Goal: Complete application form

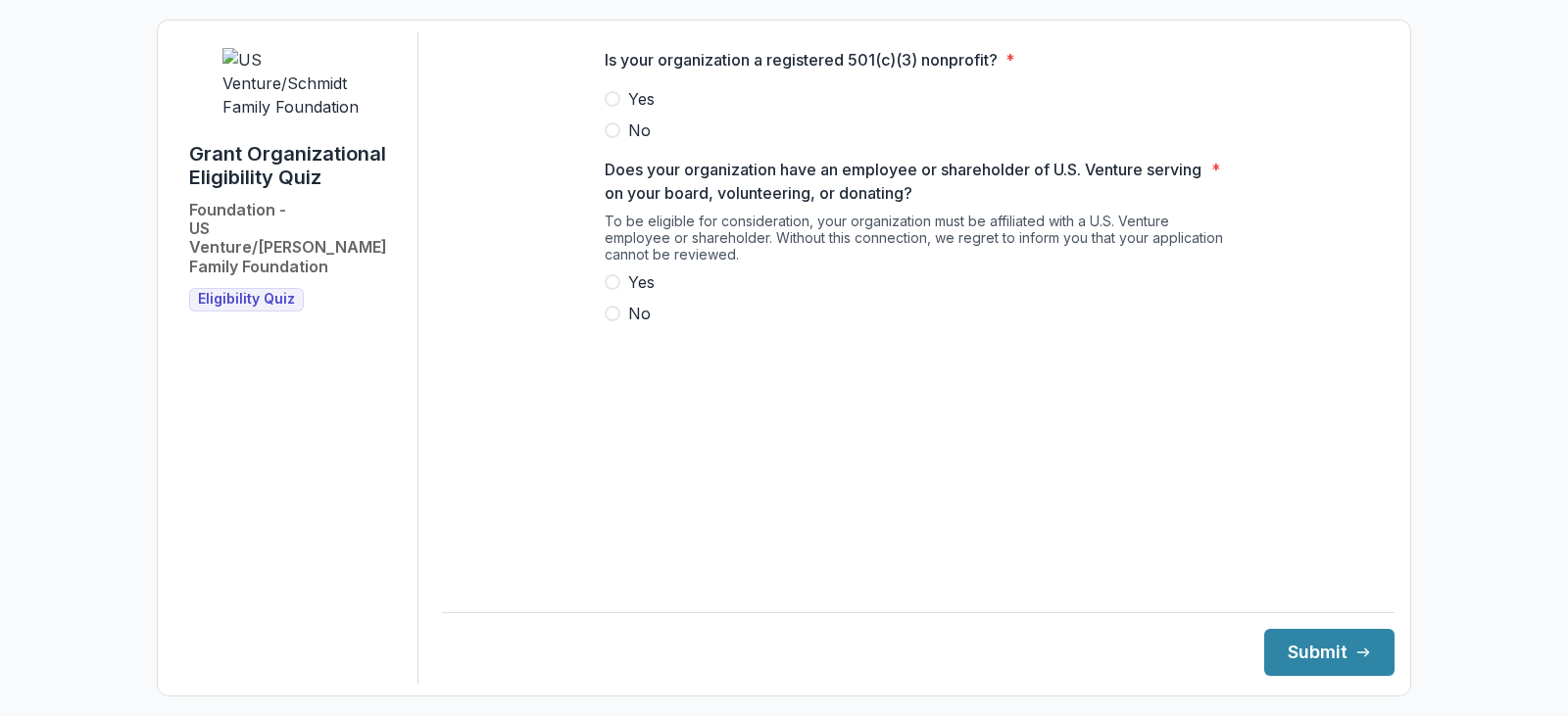
click at [616, 107] on span at bounding box center [613, 99] width 16 height 16
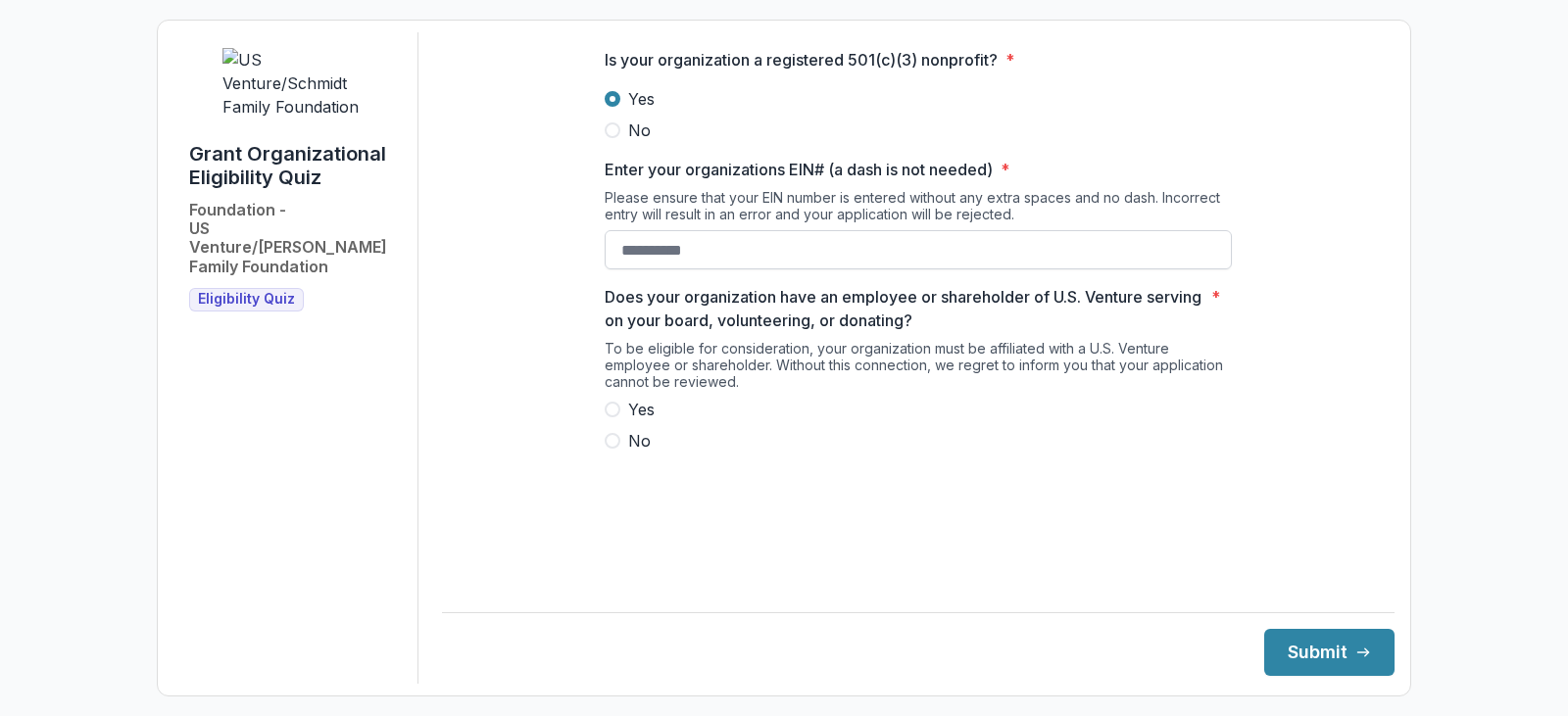
click at [746, 269] on input "Enter your organizations EIN# (a dash is not needed) *" at bounding box center [919, 250] width 628 height 39
click at [611, 417] on span at bounding box center [613, 409] width 16 height 16
click at [883, 254] on input "Enter your organizations EIN# (a dash is not needed) *" at bounding box center [919, 250] width 628 height 39
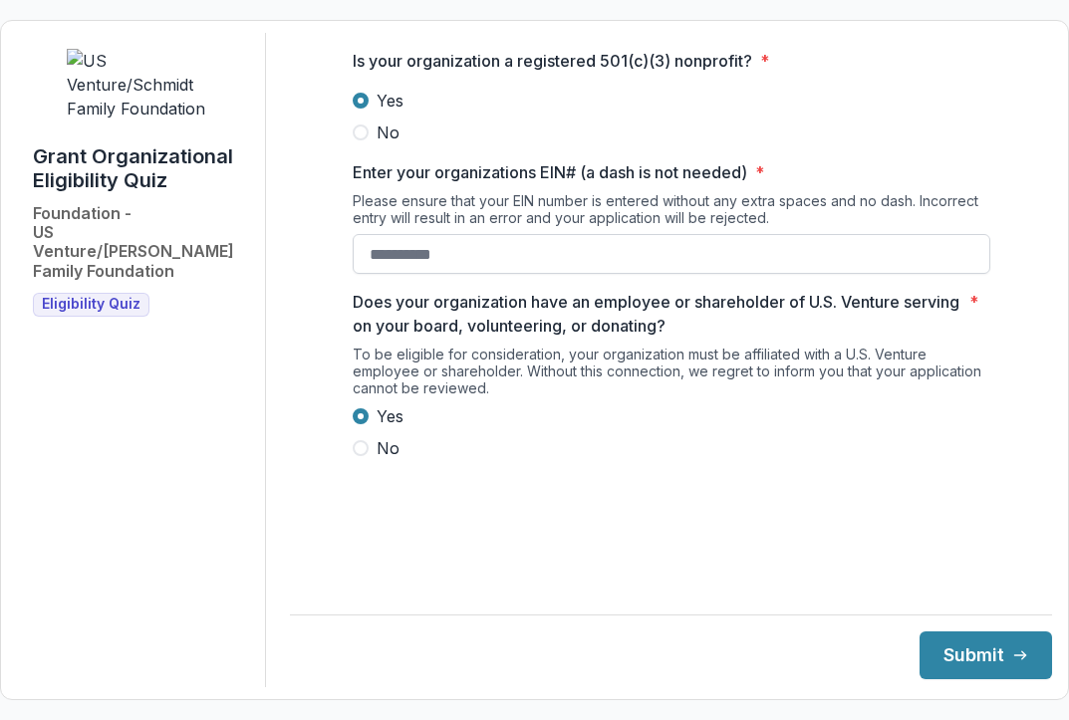
click at [533, 274] on input "Enter your organizations EIN# (a dash is not needed) *" at bounding box center [672, 254] width 638 height 40
type input "**********"
click at [940, 658] on button "Submit" at bounding box center [985, 656] width 132 height 48
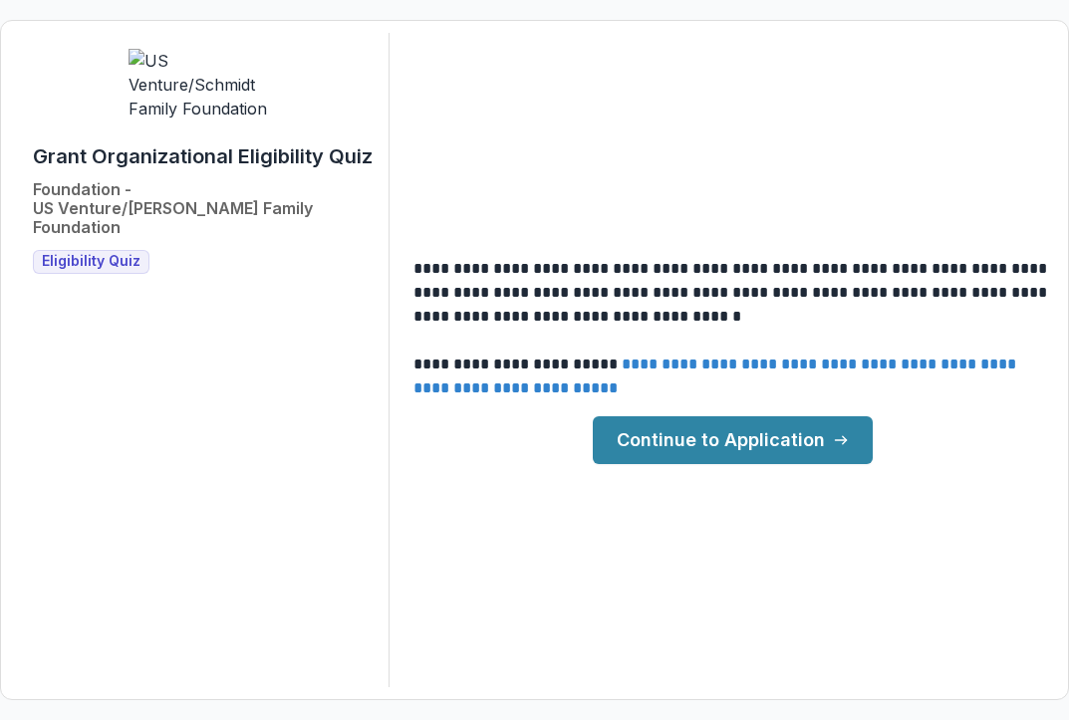
click at [781, 432] on link "Continue to Application" at bounding box center [733, 440] width 280 height 48
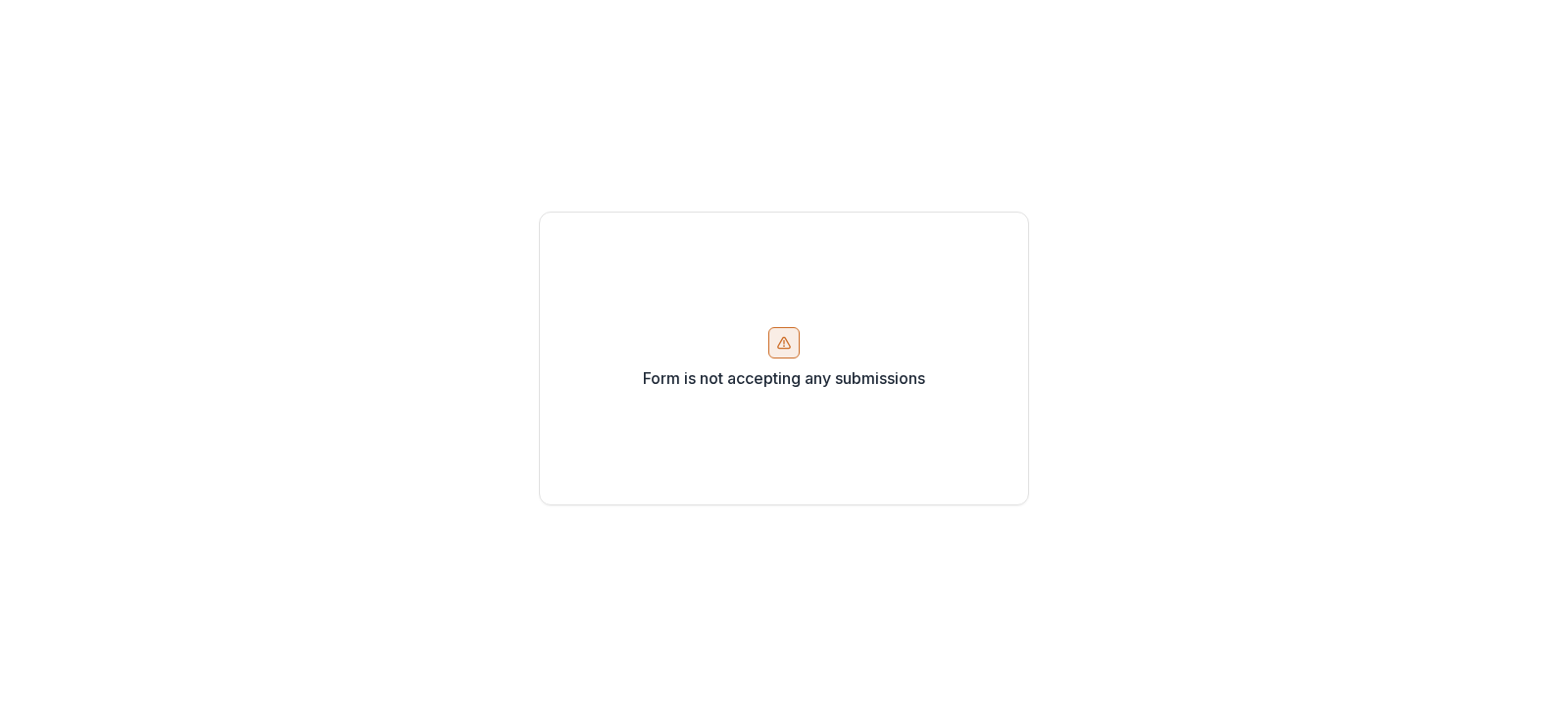
click at [782, 392] on div "Form is not accepting any submissions" at bounding box center [784, 358] width 490 height 294
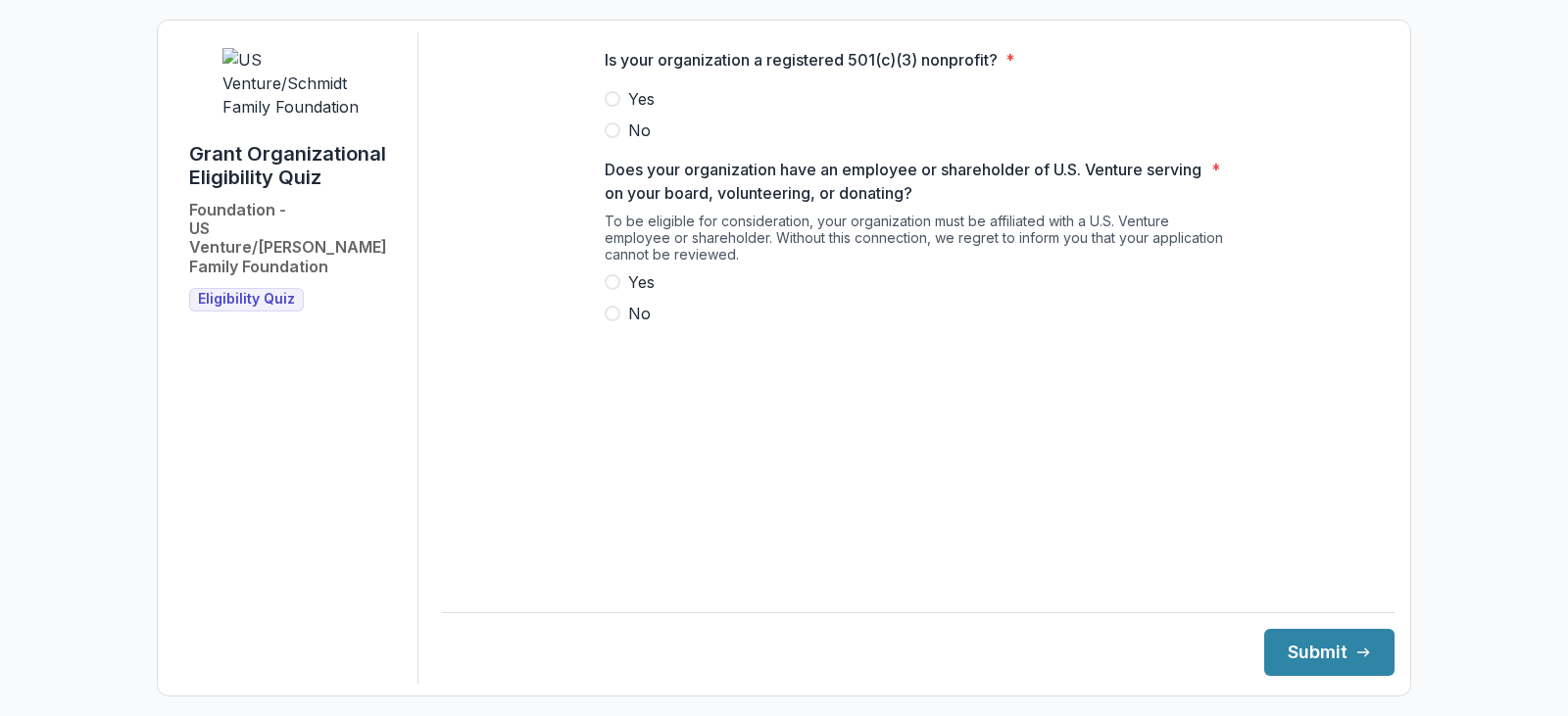
click at [620, 107] on span at bounding box center [613, 99] width 16 height 16
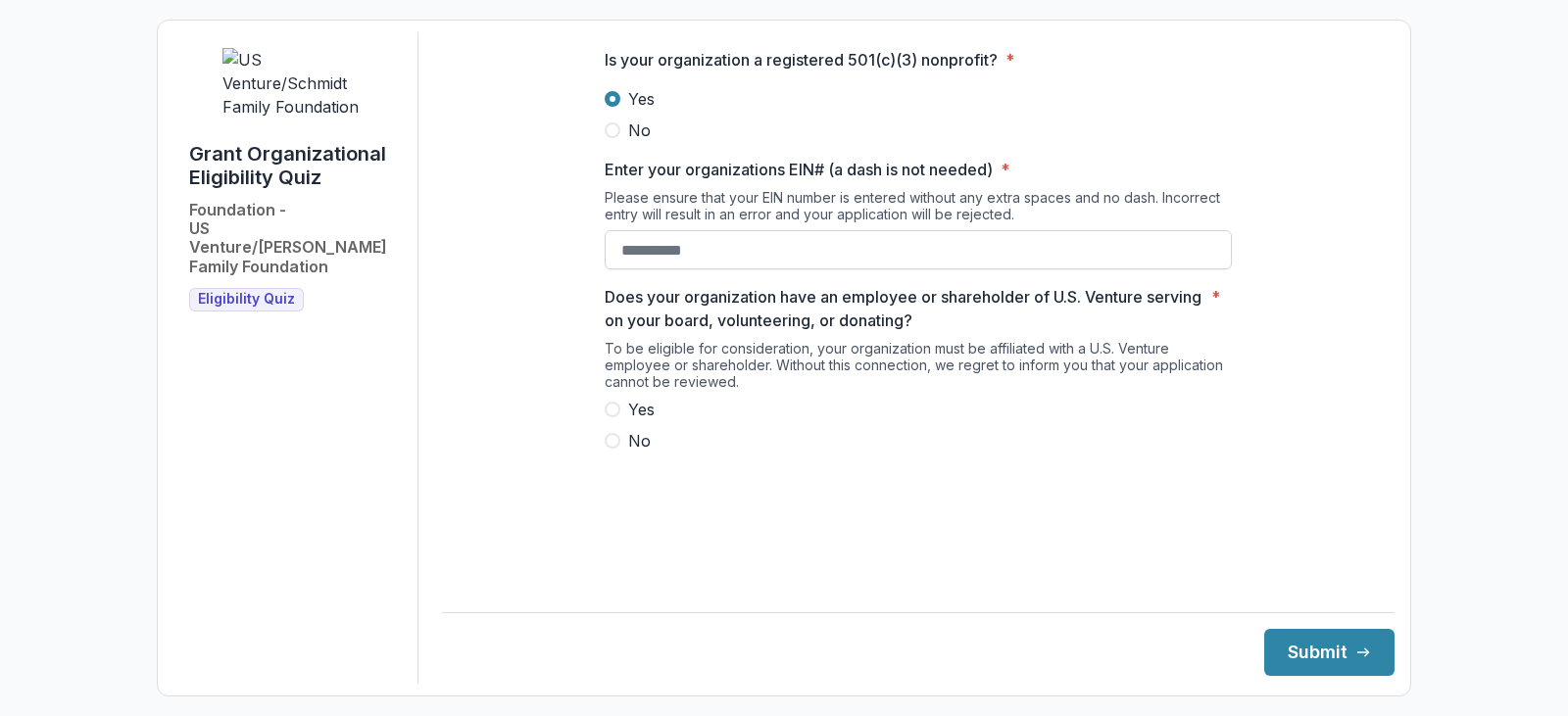
click at [675, 259] on input "Enter your organizations EIN# (a dash is not needed) *" at bounding box center [919, 250] width 628 height 39
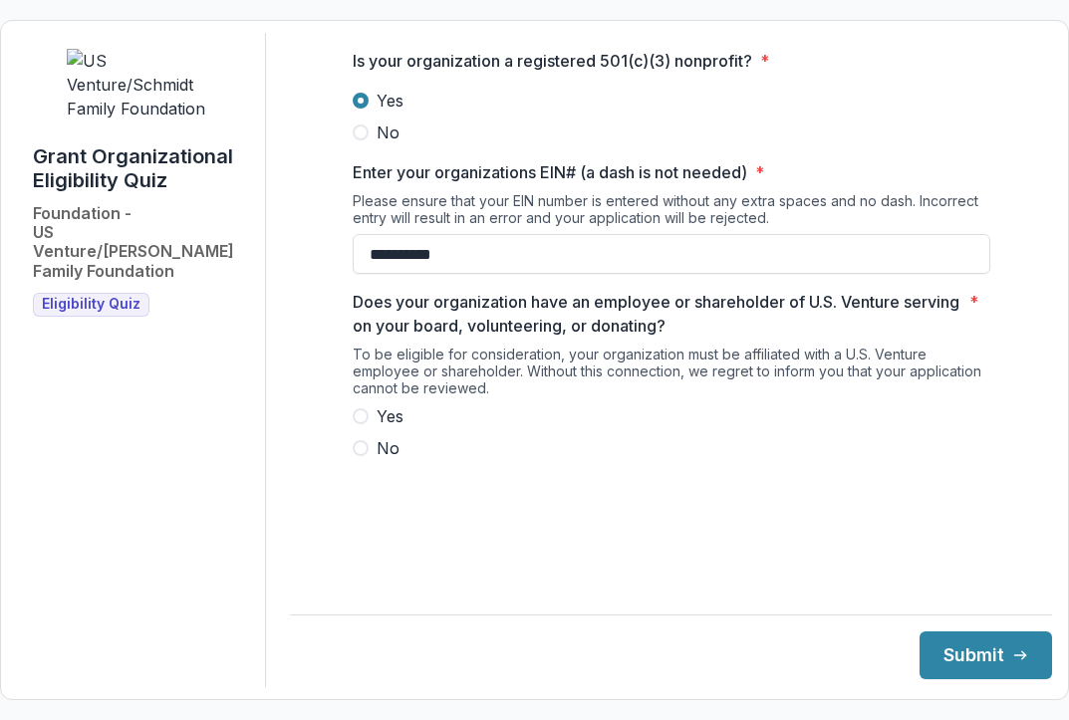
type input "**********"
click at [364, 424] on span at bounding box center [361, 416] width 16 height 16
click at [956, 660] on button "Submit" at bounding box center [985, 656] width 132 height 48
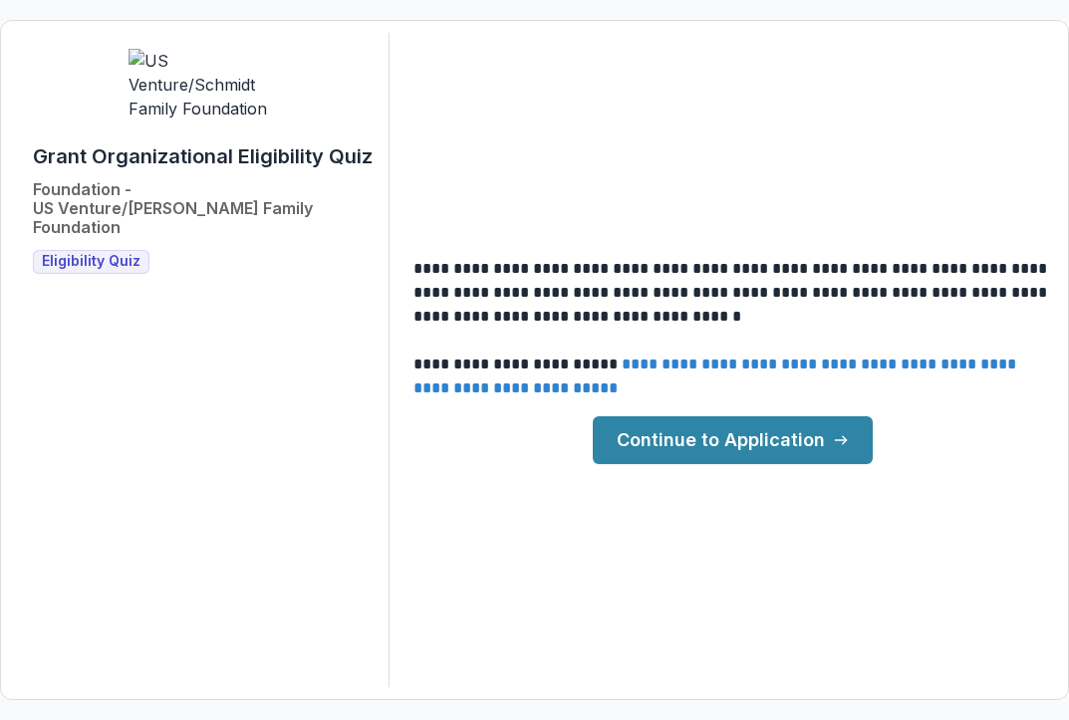
click at [761, 442] on link "Continue to Application" at bounding box center [733, 440] width 280 height 48
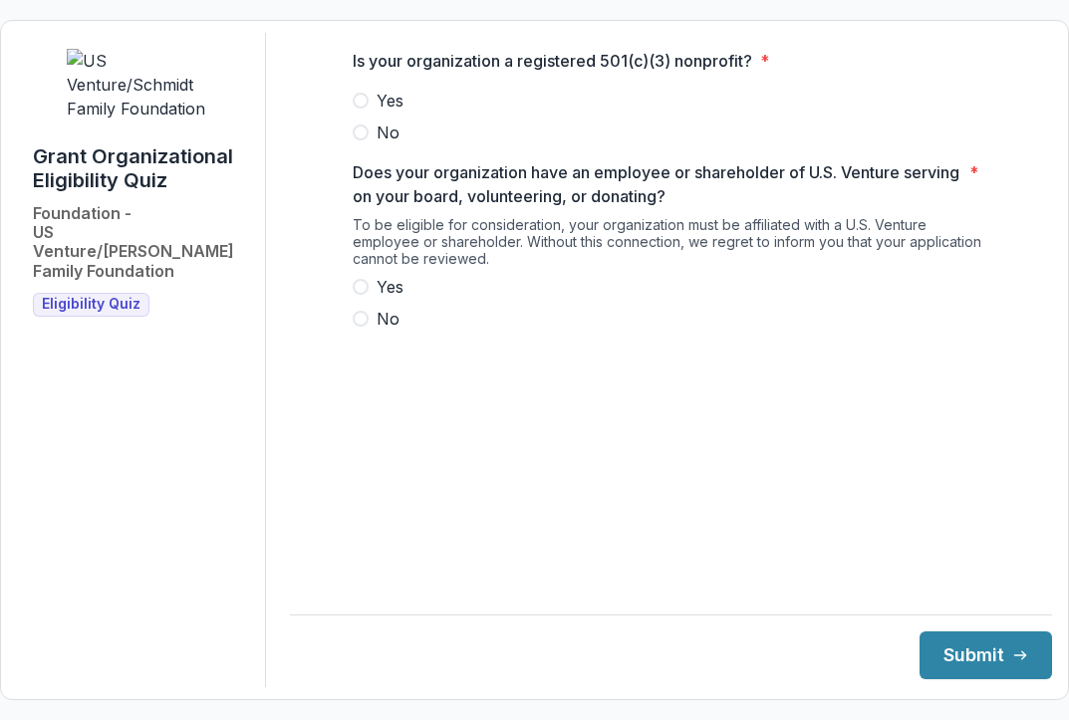
click at [355, 109] on span at bounding box center [361, 101] width 16 height 16
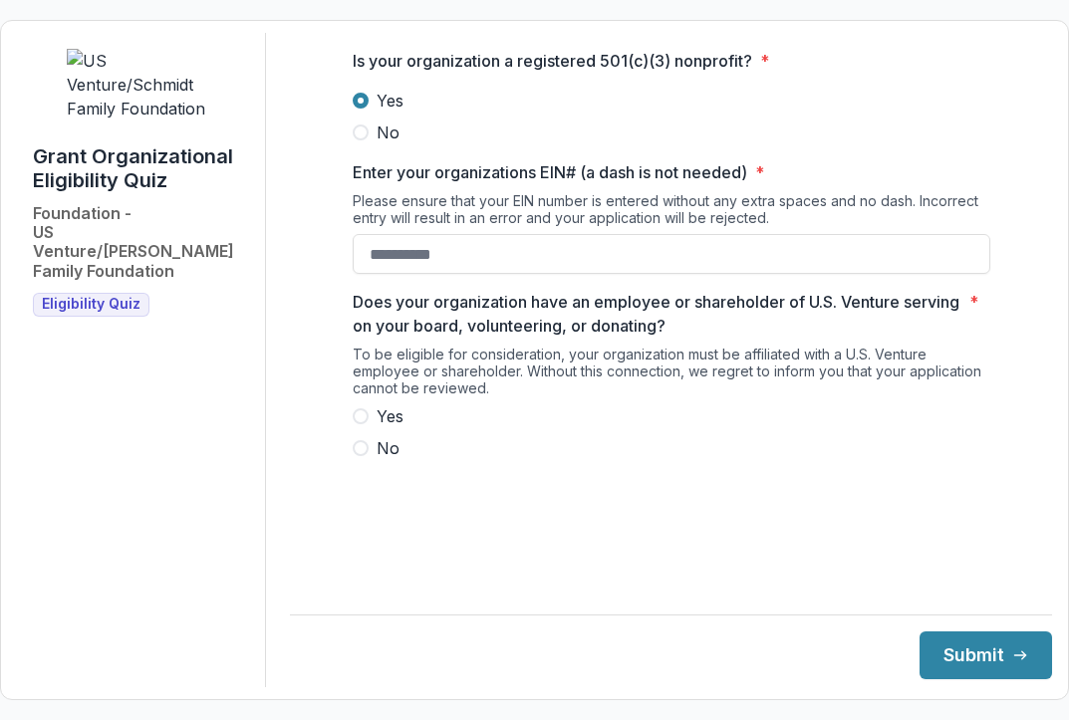
click at [362, 424] on span at bounding box center [361, 416] width 16 height 16
click at [442, 259] on input "Enter your organizations EIN# (a dash is not needed) *" at bounding box center [672, 254] width 638 height 40
type input "**********"
click at [919, 632] on button "Submit" at bounding box center [985, 656] width 132 height 48
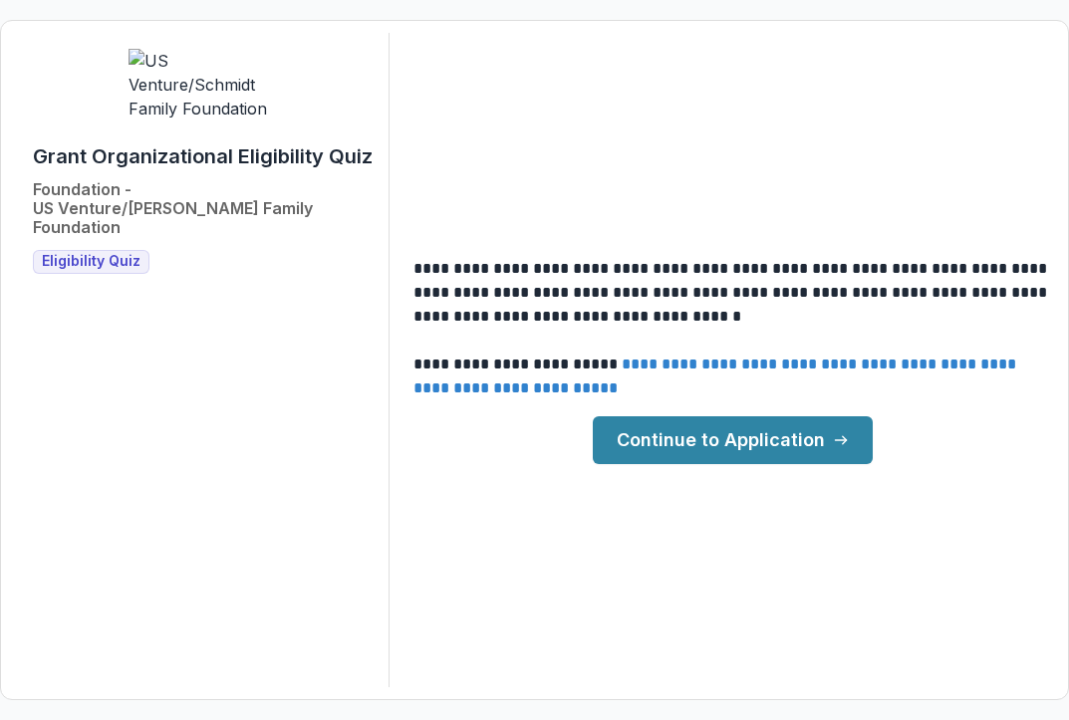
click at [661, 364] on link "**********" at bounding box center [716, 376] width 607 height 39
